Goal: Complete application form: Complete application form

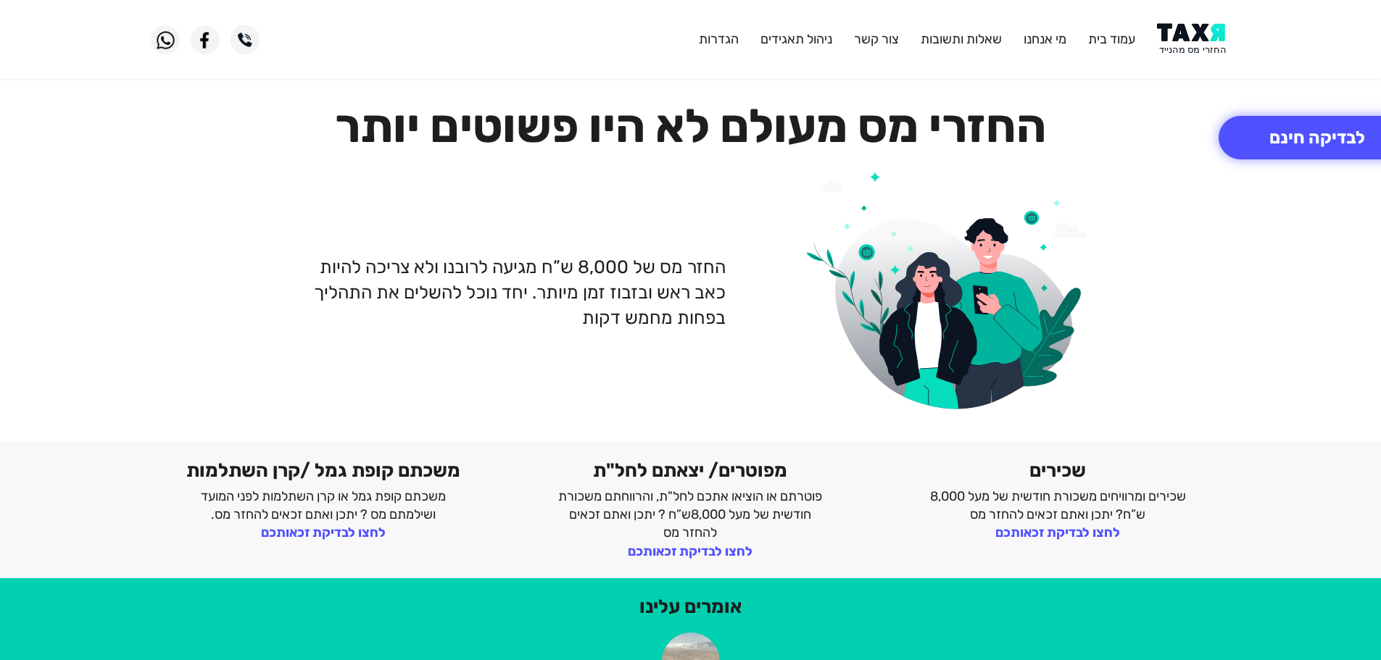
click at [1199, 41] on img at bounding box center [1193, 39] width 73 height 33
click at [1190, 41] on img at bounding box center [1193, 39] width 73 height 33
drag, startPoint x: 0, startPoint y: 0, endPoint x: 1184, endPoint y: 1, distance: 1183.5
click at [1197, 33] on img at bounding box center [1193, 39] width 73 height 33
click at [1197, 38] on img at bounding box center [1193, 39] width 73 height 33
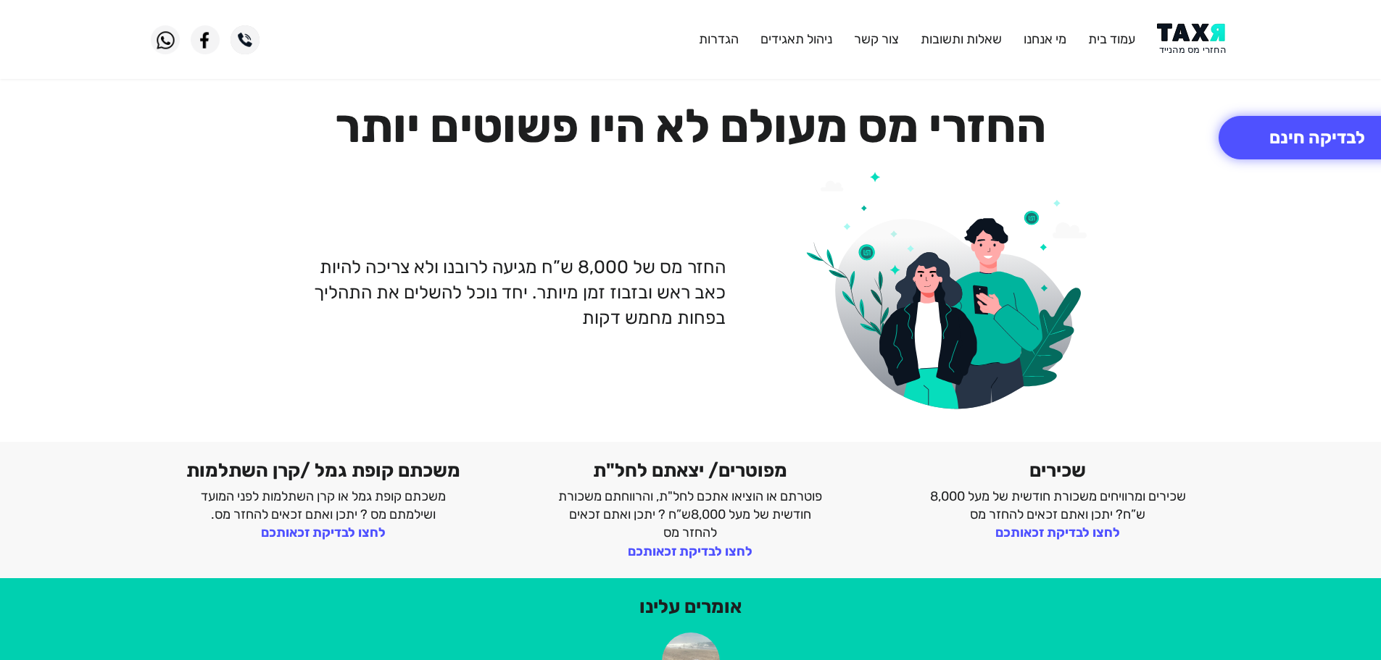
click at [1192, 30] on img at bounding box center [1193, 39] width 73 height 33
click at [1269, 130] on button "לבדיקה חינם" at bounding box center [1316, 137] width 197 height 43
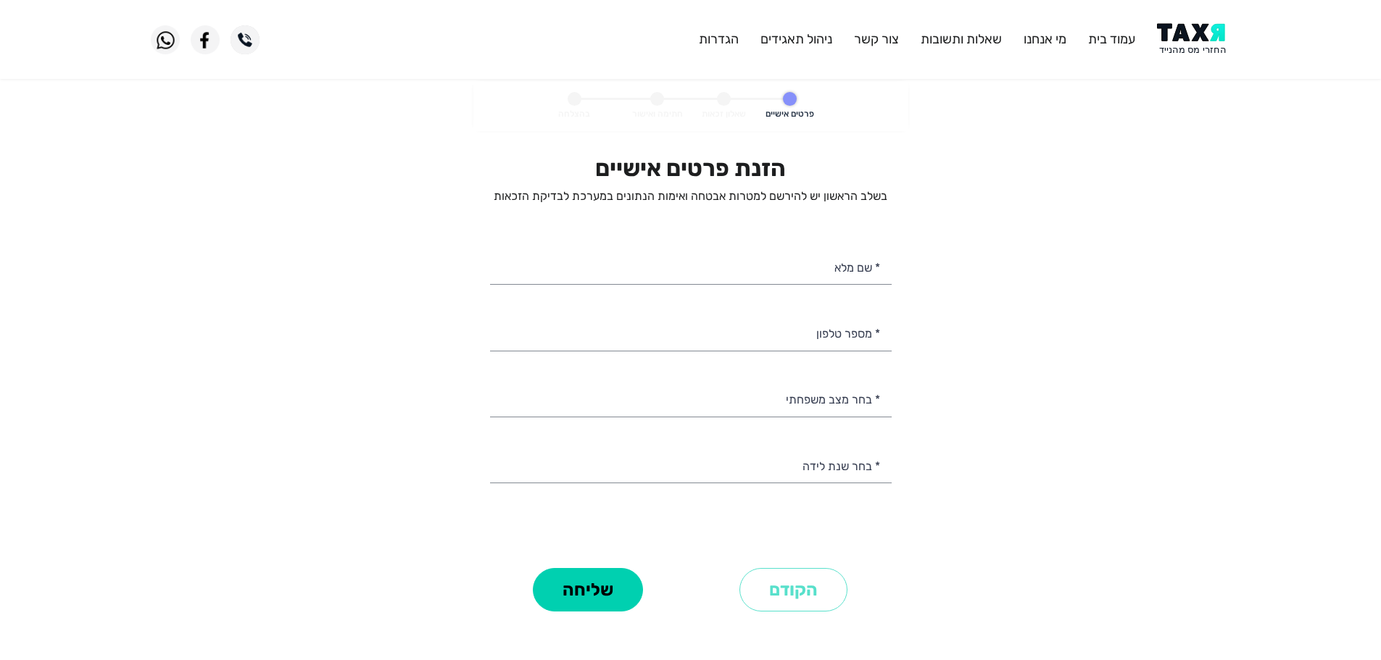
select select
click at [841, 342] on input "* מספר טלפון" at bounding box center [691, 332] width 402 height 37
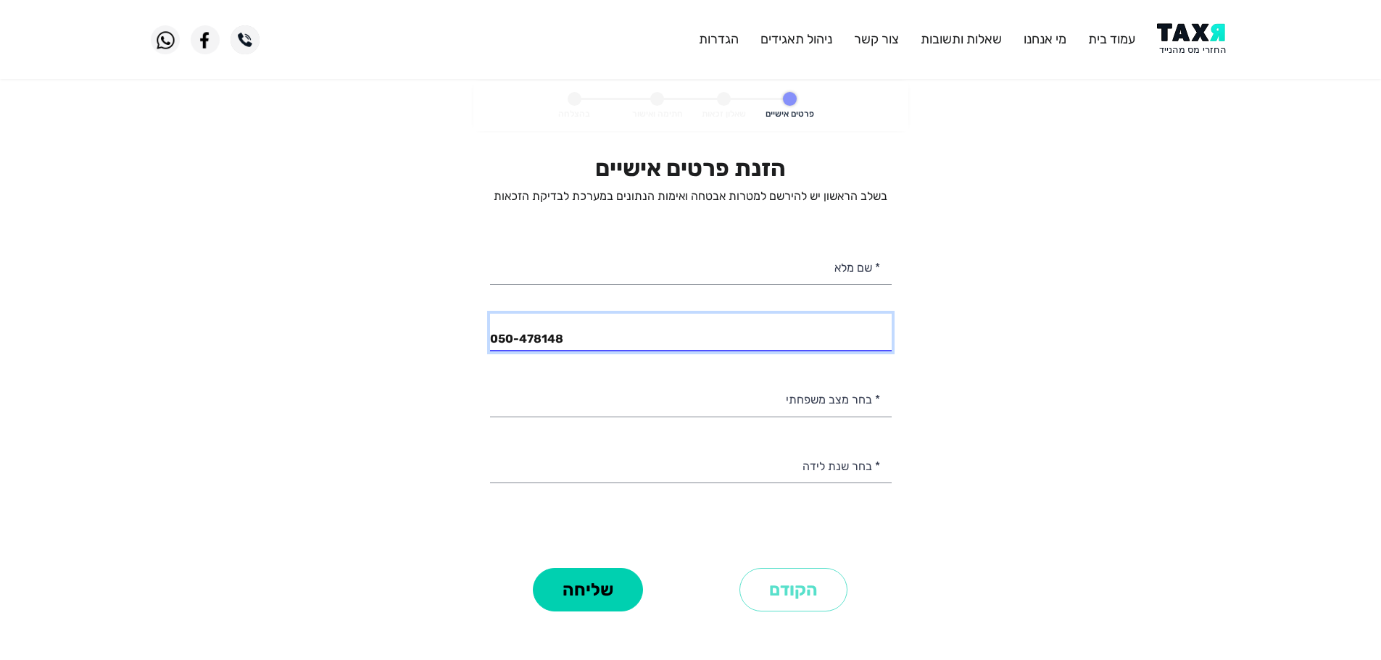
type input "050-4781482"
click at [667, 333] on input "050-4781482" at bounding box center [691, 332] width 402 height 37
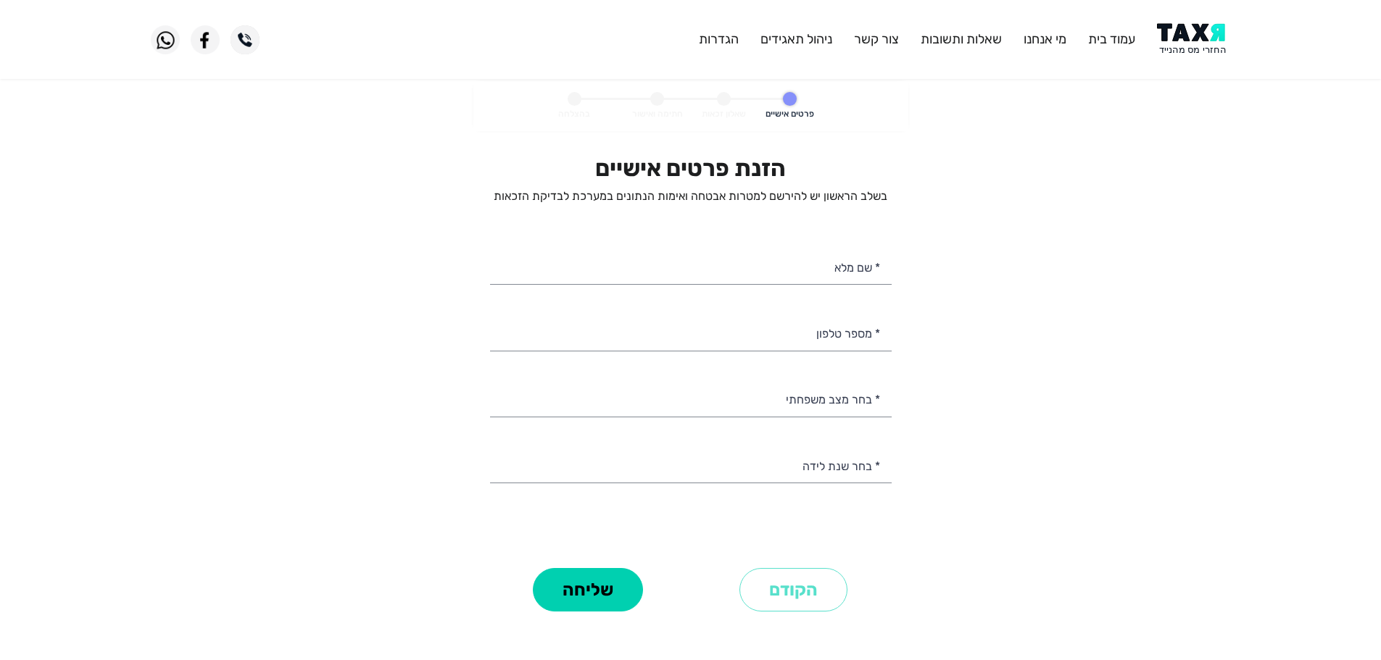
click at [1213, 39] on img at bounding box center [1193, 39] width 73 height 33
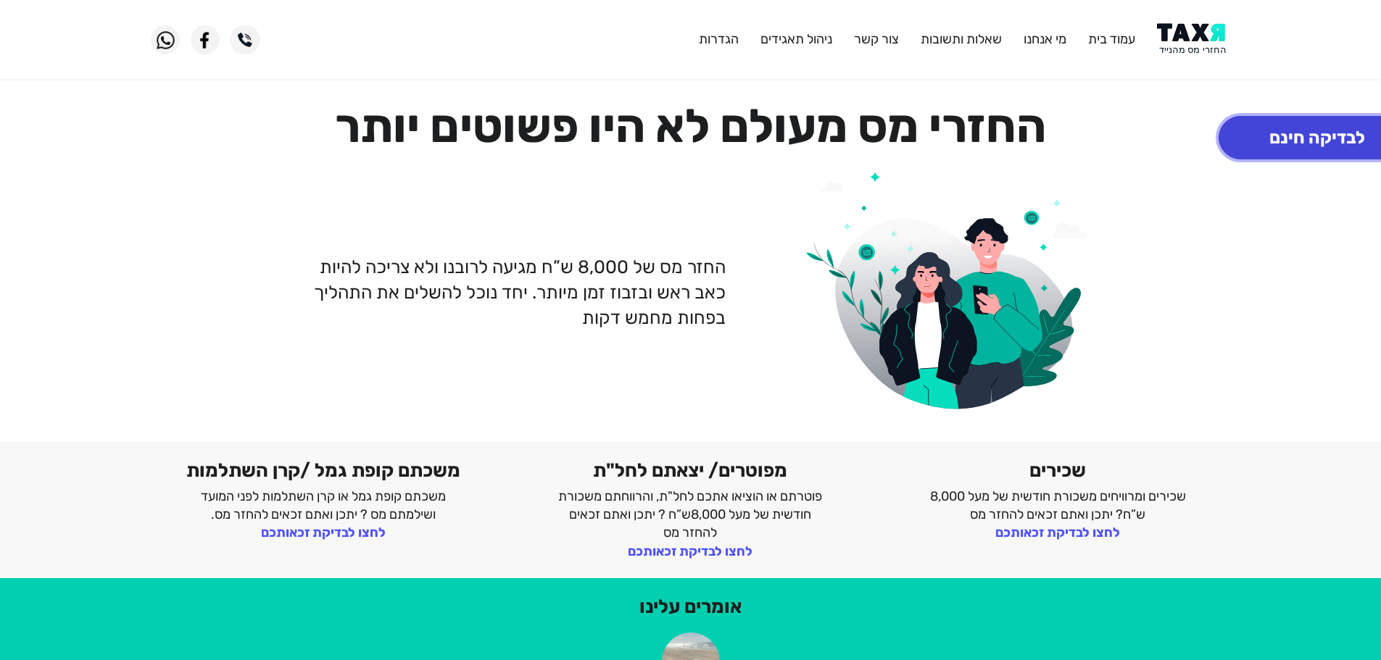
click at [1262, 138] on button "לבדיקה חינם" at bounding box center [1316, 137] width 197 height 43
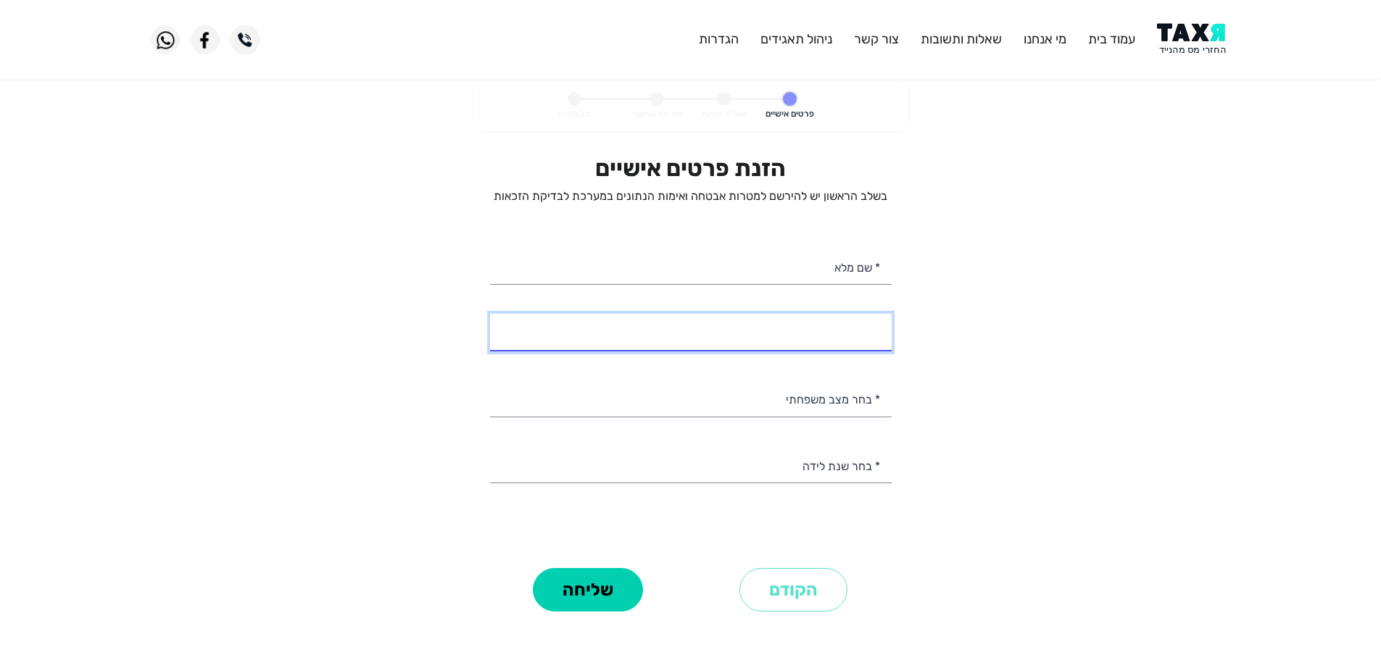
click at [833, 335] on input "* מספר טלפון" at bounding box center [691, 332] width 402 height 37
type input "050-7621665"
click at [570, 336] on input "050-7621665" at bounding box center [691, 332] width 402 height 37
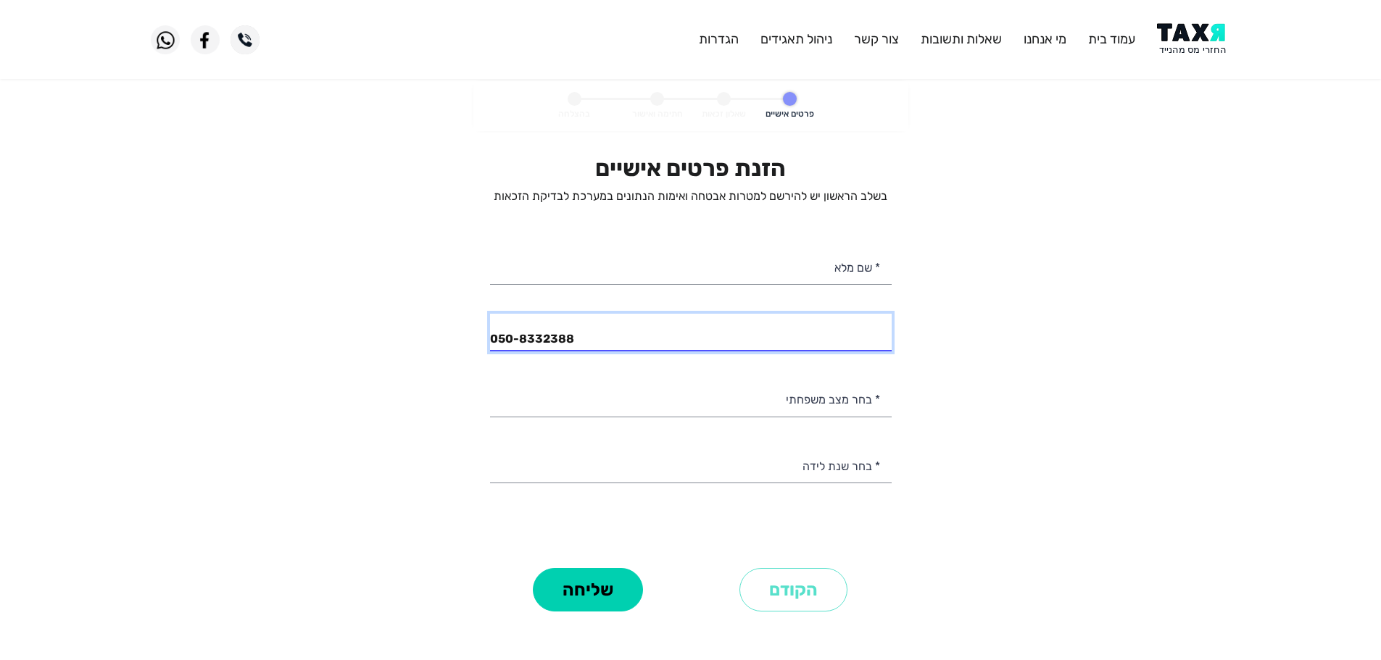
type input "050-8332388"
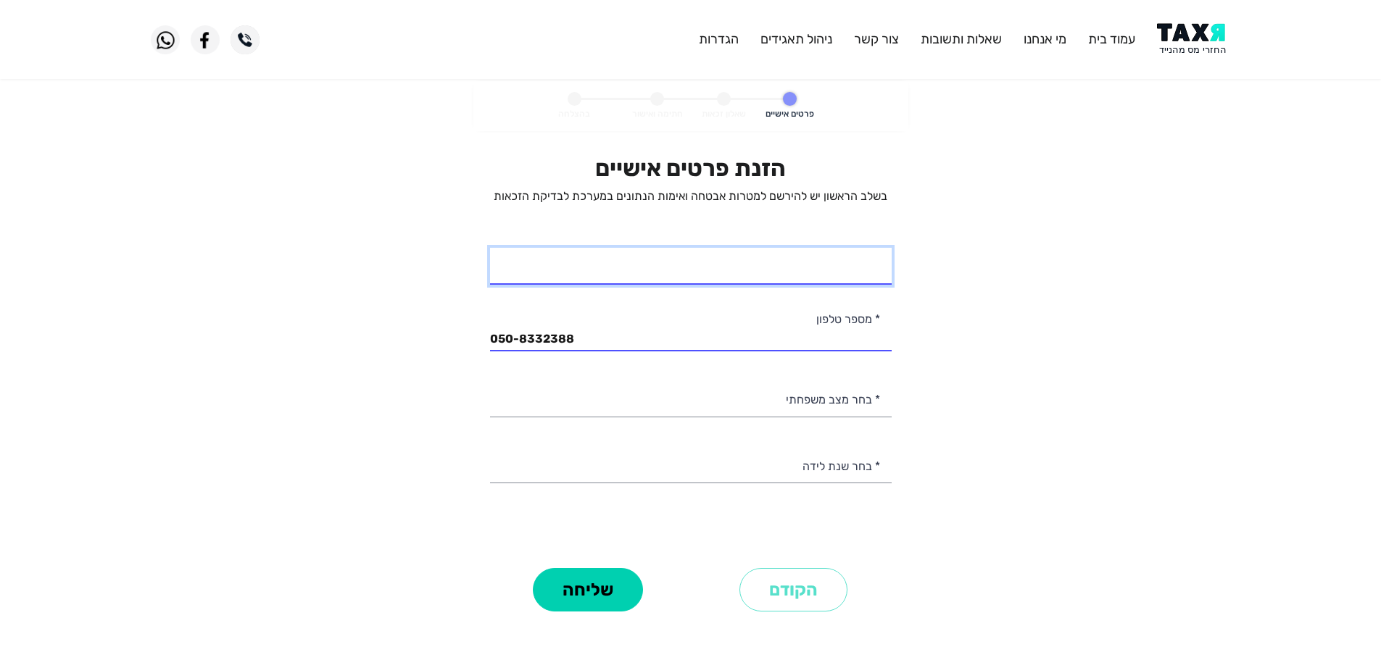
click at [733, 257] on input "* שם מלא" at bounding box center [691, 266] width 402 height 37
type input "עבד עטוה"
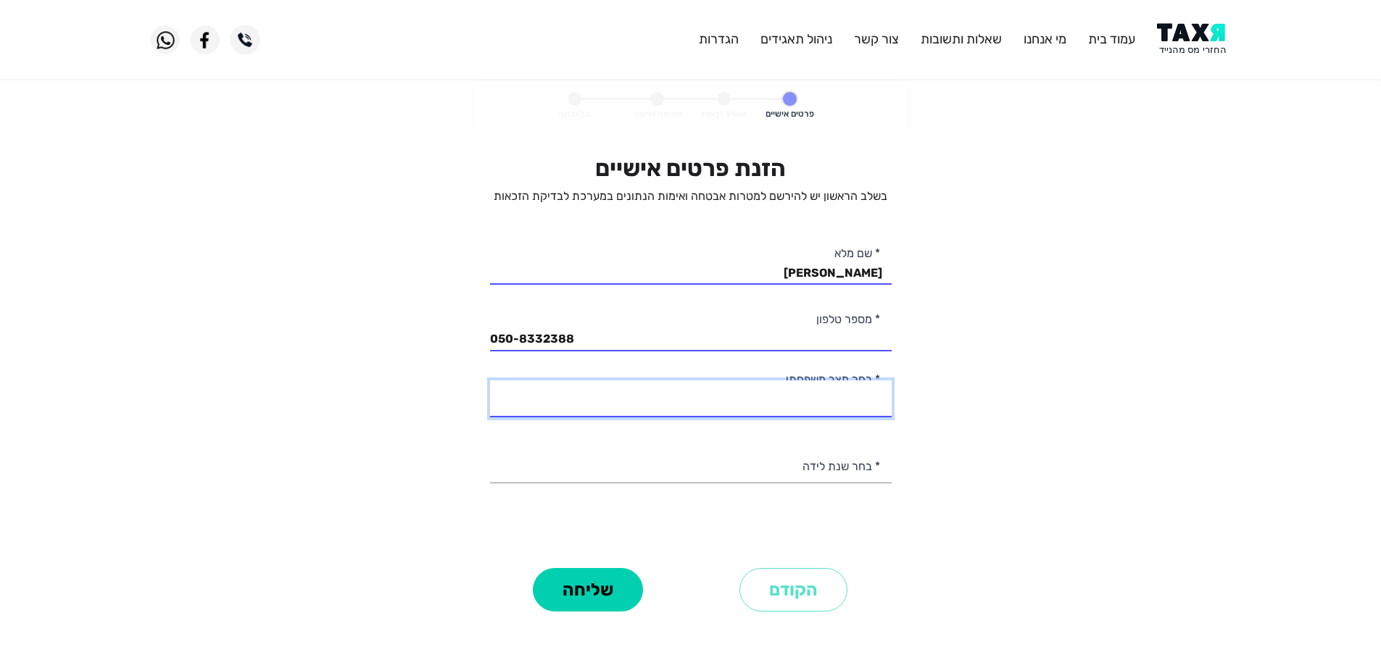
click at [854, 403] on select "רווק/ה נשוי/אה גרוש/ה אלמן/נה" at bounding box center [691, 398] width 402 height 37
select select "2: Married"
click at [490, 380] on select "רווק/ה נשוי/אה גרוש/ה אלמן/נה" at bounding box center [691, 398] width 402 height 37
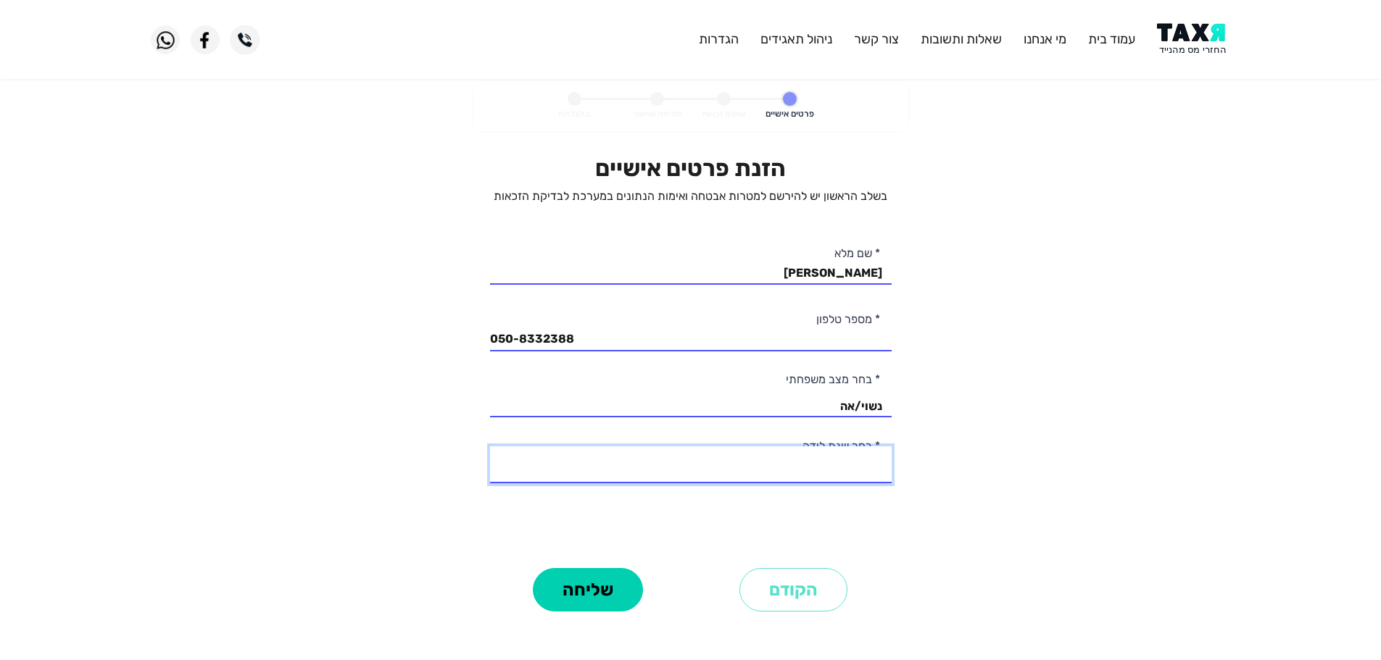
click at [841, 473] on select "2003 2002 2001 2000 1999 1998 1997 1996 1995 1994 1993 1992 1991 1990 1989 1988…" at bounding box center [691, 464] width 402 height 37
select select "26: 1978"
click at [490, 446] on select "2003 2002 2001 2000 1999 1998 1997 1996 1995 1994 1993 1992 1991 1990 1989 1988…" at bounding box center [691, 464] width 402 height 37
click at [613, 600] on button "שליחה" at bounding box center [588, 589] width 110 height 43
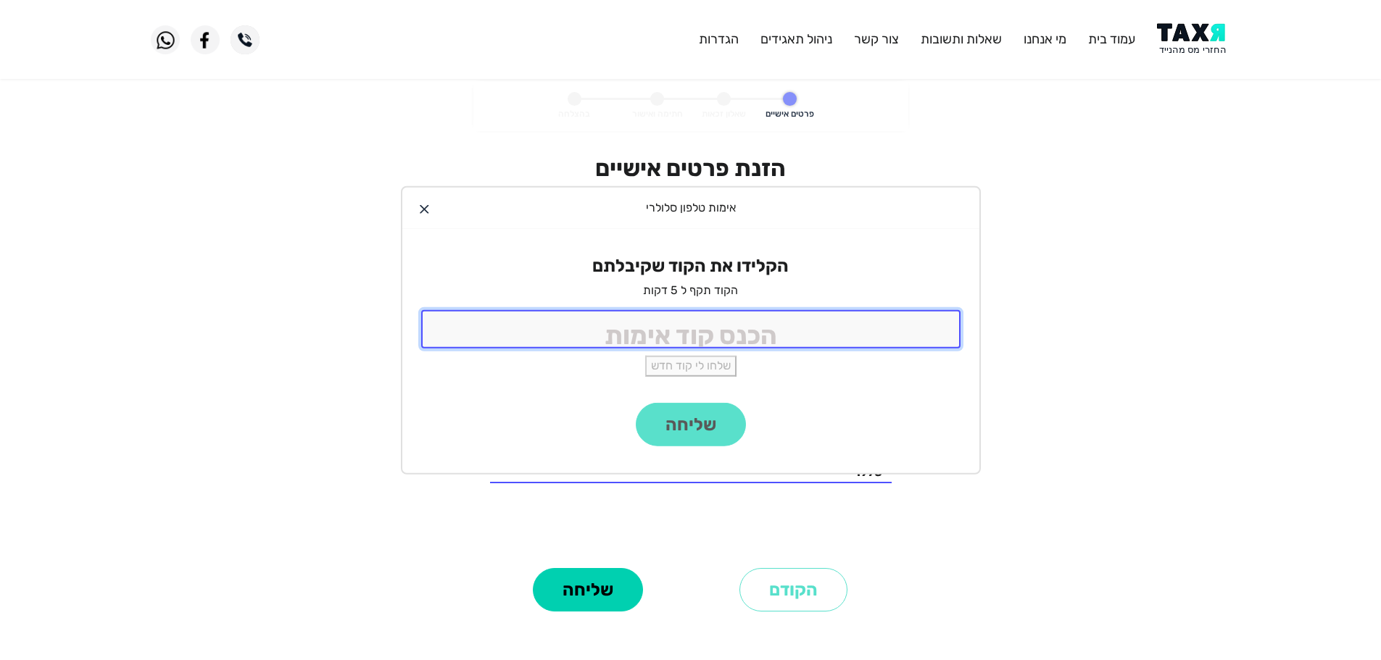
click at [622, 344] on input "tel" at bounding box center [690, 329] width 539 height 38
type input "9988"
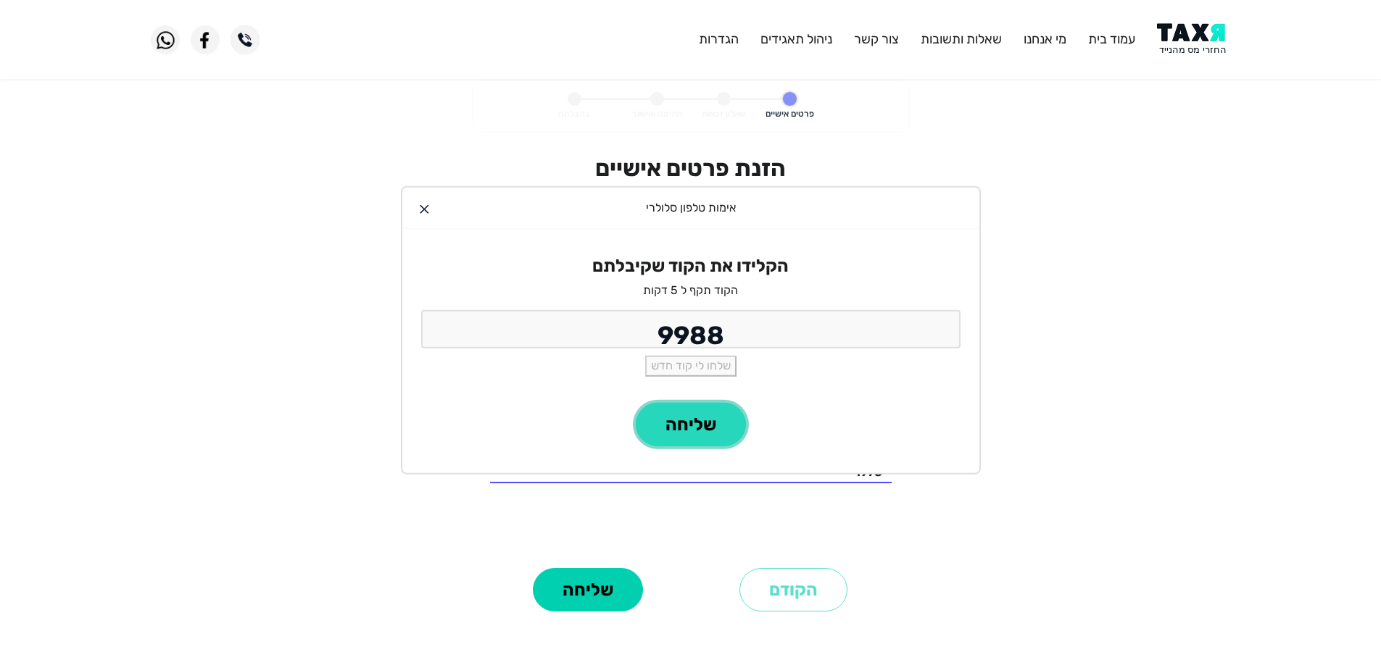
click at [709, 425] on button "שליחה" at bounding box center [691, 424] width 110 height 43
